Goal: Task Accomplishment & Management: Use online tool/utility

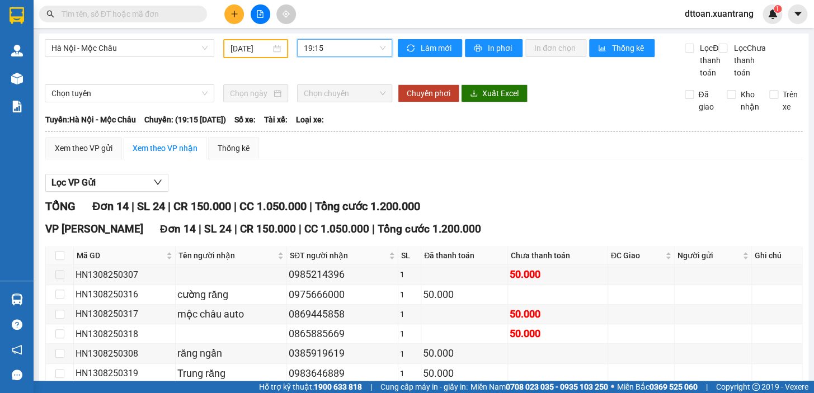
click at [326, 49] on span "19:15" at bounding box center [345, 48] width 82 height 17
click at [263, 51] on input "[DATE]" at bounding box center [250, 49] width 41 height 12
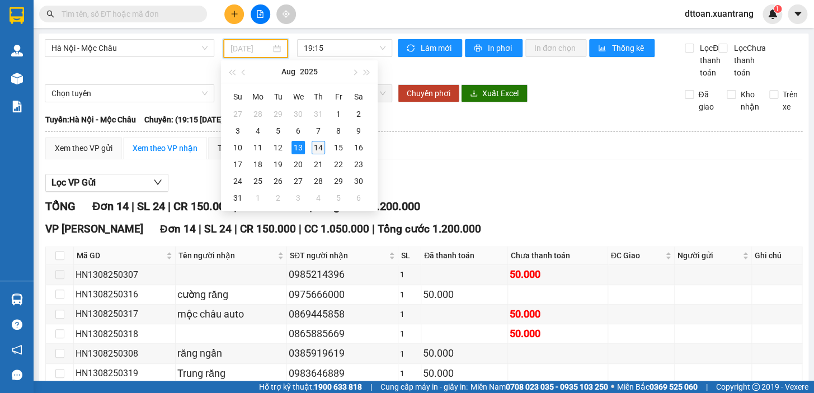
click at [318, 146] on div "14" at bounding box center [318, 147] width 13 height 13
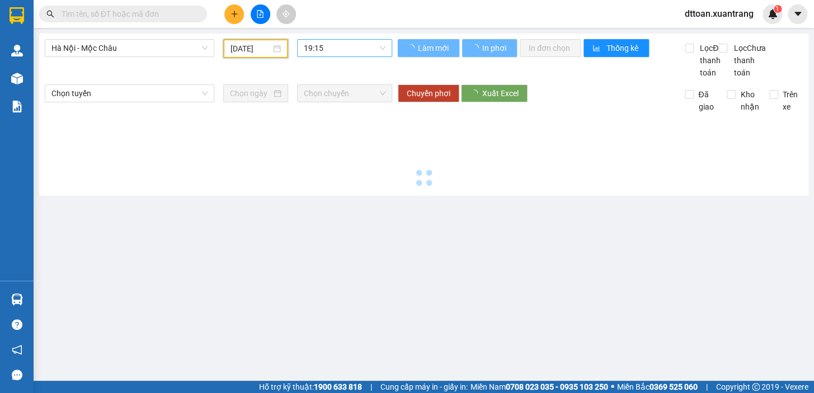
click at [327, 53] on span "19:15" at bounding box center [345, 48] width 82 height 17
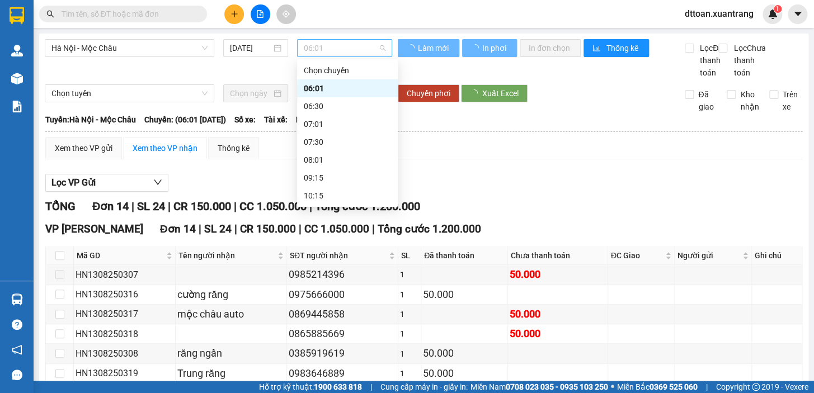
type input "[DATE]"
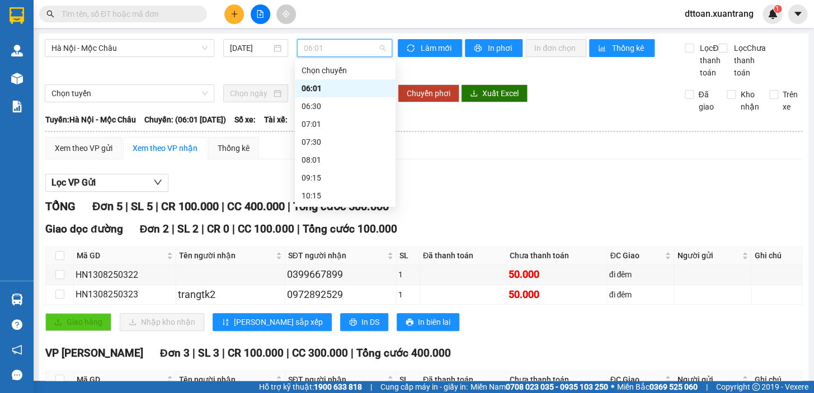
click at [330, 91] on div "06:01" at bounding box center [345, 88] width 87 height 12
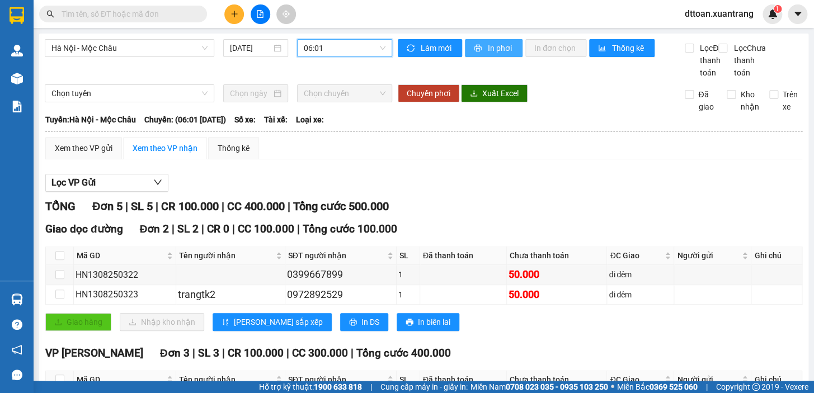
click at [477, 50] on span "printer" at bounding box center [479, 48] width 10 height 9
click at [324, 44] on span "06:01" at bounding box center [345, 48] width 82 height 17
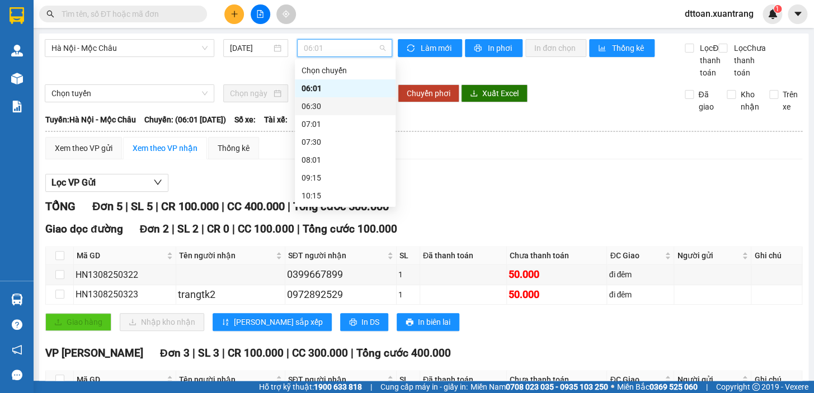
click at [334, 104] on div "06:30" at bounding box center [345, 106] width 87 height 12
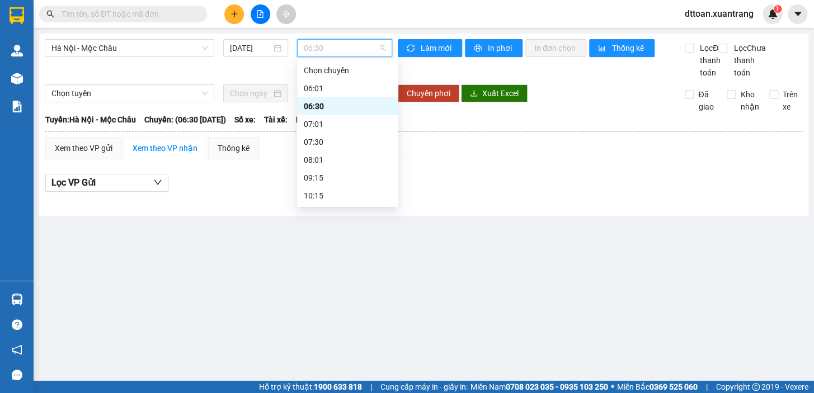
click at [315, 47] on span "06:30" at bounding box center [345, 48] width 82 height 17
click at [319, 125] on div "07:01" at bounding box center [347, 124] width 87 height 12
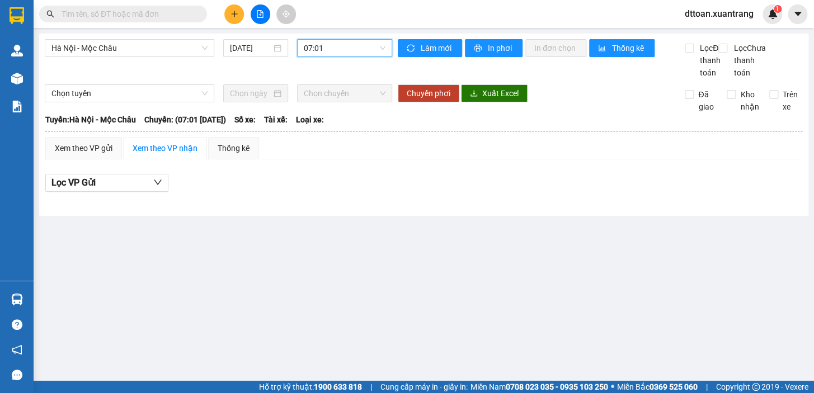
click at [344, 52] on span "07:01" at bounding box center [345, 48] width 82 height 17
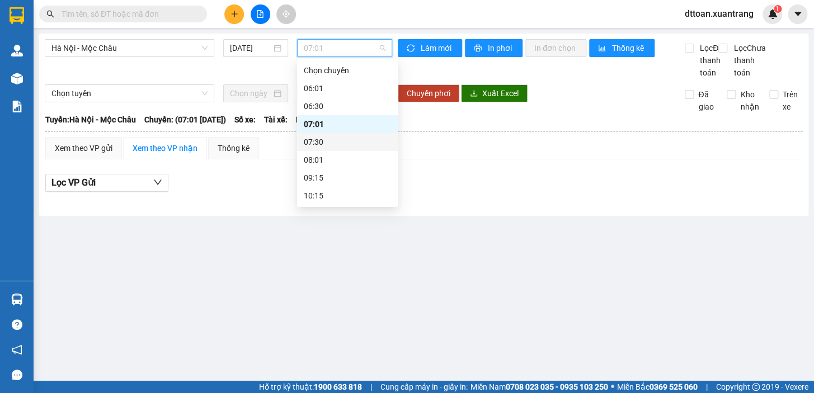
click at [321, 145] on div "07:30" at bounding box center [347, 142] width 87 height 12
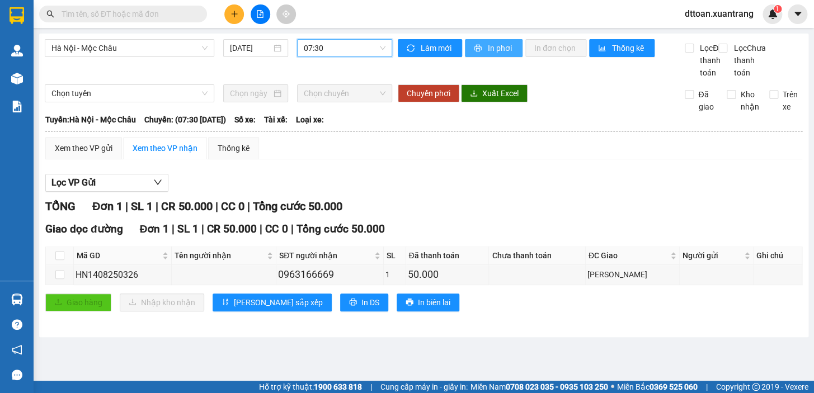
click at [474, 43] on button "In phơi" at bounding box center [494, 48] width 58 height 18
click at [336, 50] on span "07:30" at bounding box center [345, 48] width 82 height 17
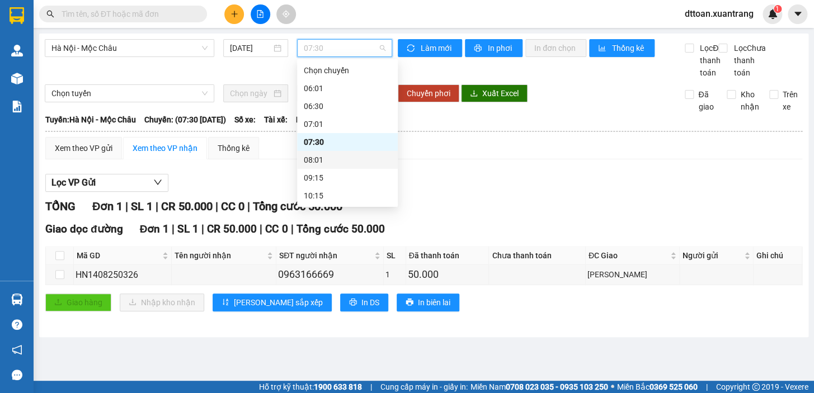
click at [316, 166] on div "08:01" at bounding box center [347, 160] width 87 height 12
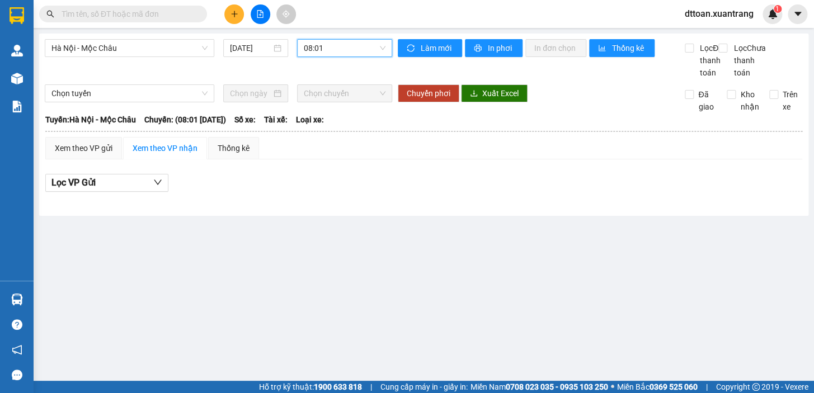
click at [334, 48] on span "08:01" at bounding box center [345, 48] width 82 height 17
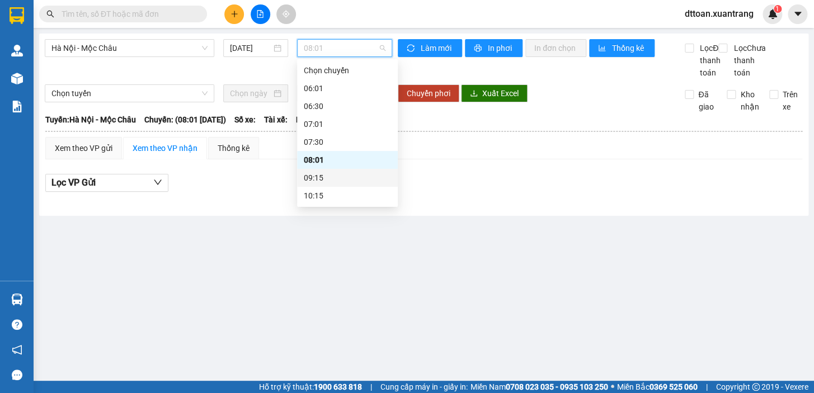
click at [313, 175] on div "09:15" at bounding box center [347, 178] width 87 height 12
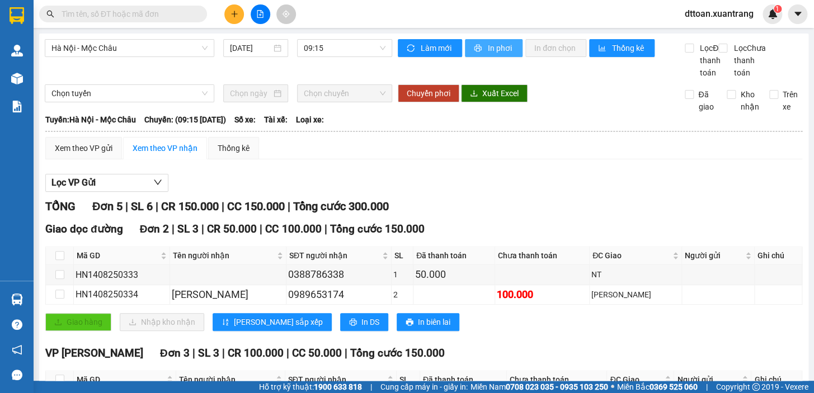
click at [503, 42] on span "In phơi" at bounding box center [501, 48] width 26 height 12
click at [331, 50] on span "09:15" at bounding box center [345, 48] width 82 height 17
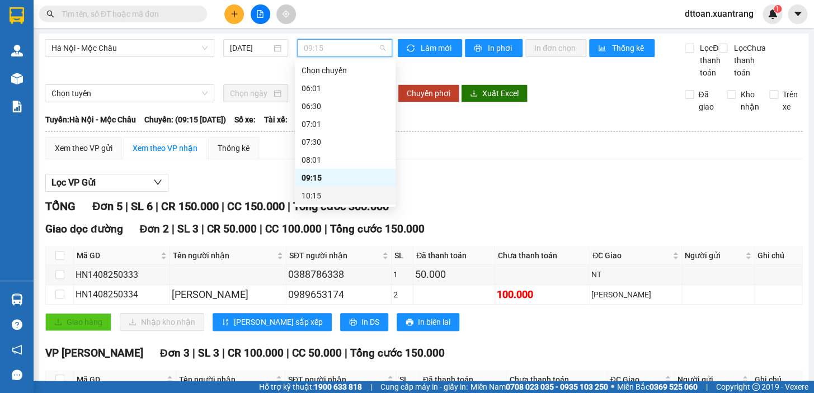
click at [316, 197] on div "10:15" at bounding box center [345, 196] width 87 height 12
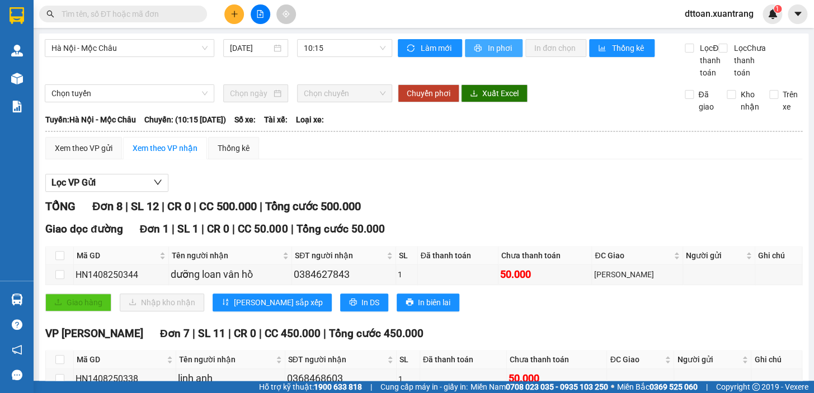
click at [481, 54] on button "In phơi" at bounding box center [494, 48] width 58 height 18
click at [333, 46] on span "10:15" at bounding box center [345, 48] width 82 height 17
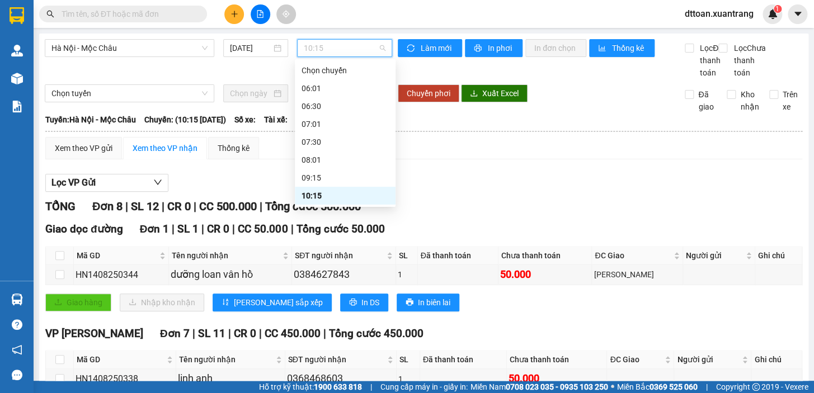
scroll to position [50, 0]
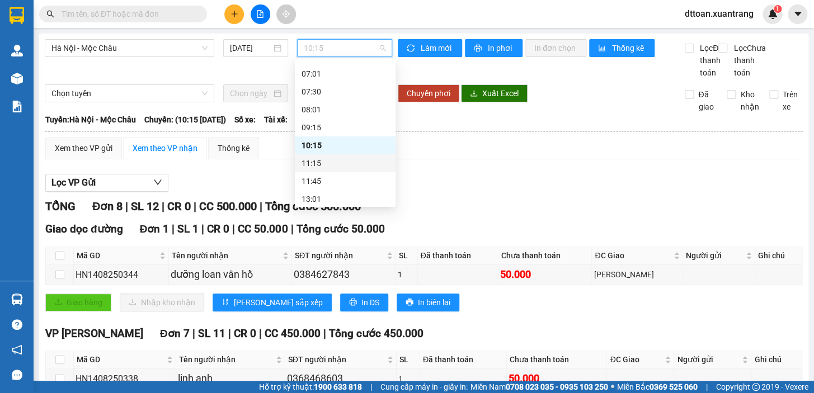
click at [318, 159] on div "11:15" at bounding box center [345, 163] width 87 height 12
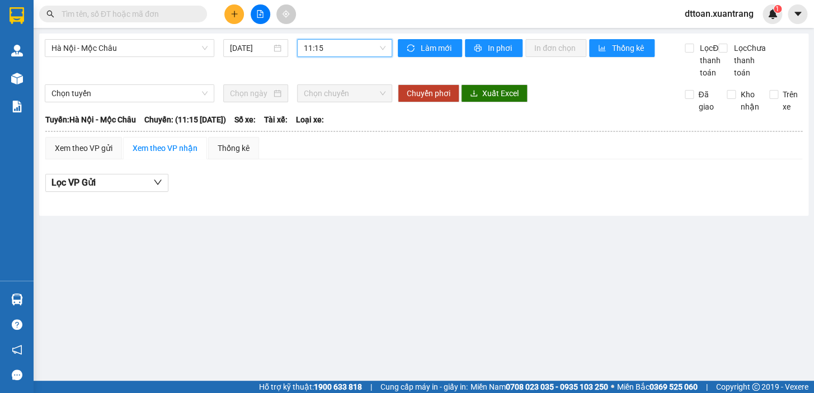
click at [359, 47] on span "11:15" at bounding box center [345, 48] width 82 height 17
